Goal: Navigation & Orientation: Go to known website

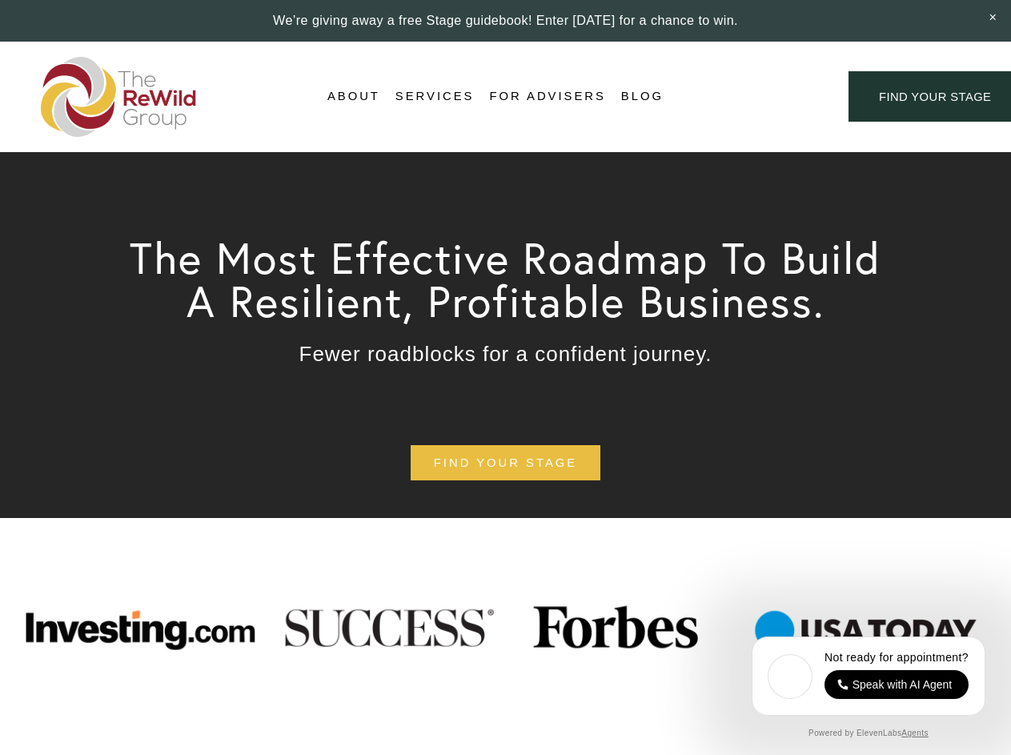
click at [756, 97] on div "Login Account" at bounding box center [756, 97] width 124 height 22
